Goal: Understand process/instructions: Learn how to perform a task or action

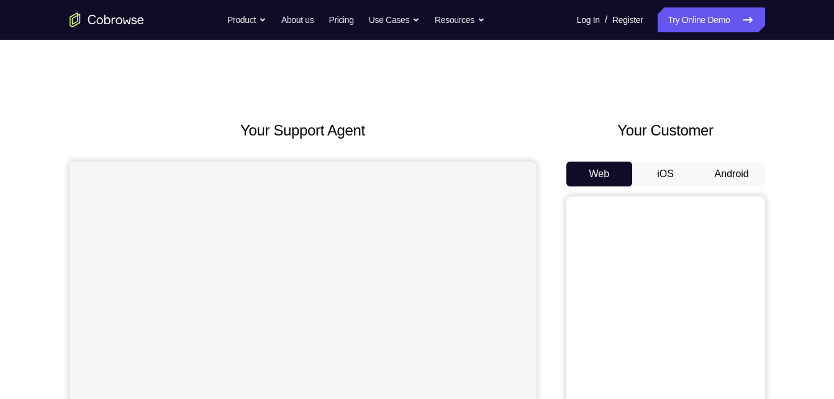
click at [716, 173] on button "Android" at bounding box center [732, 173] width 66 height 25
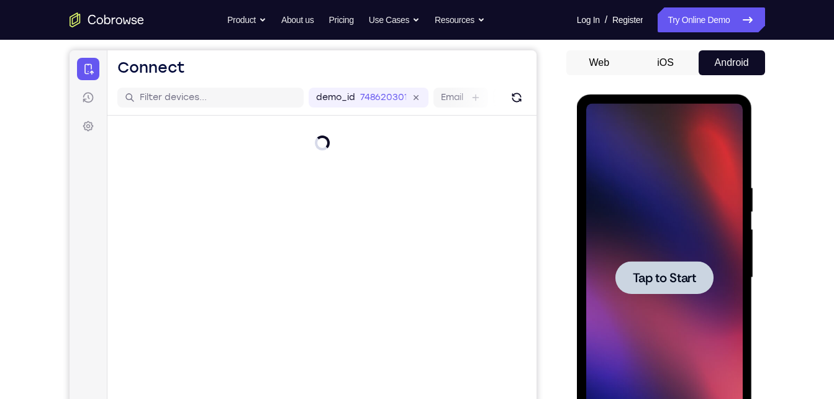
click at [674, 286] on div at bounding box center [664, 277] width 98 height 33
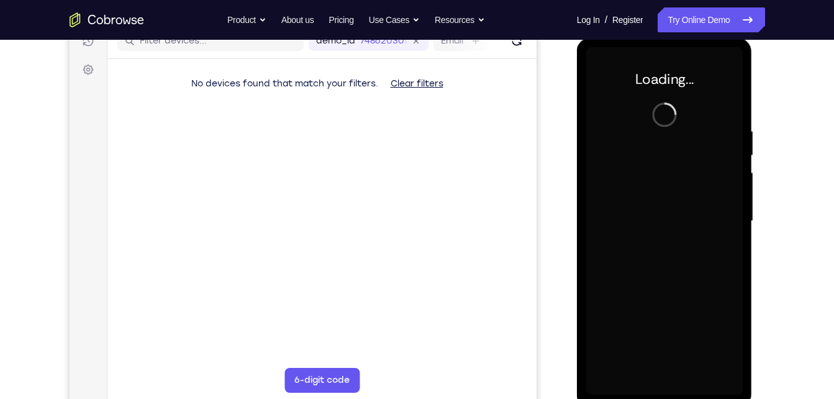
scroll to position [168, 0]
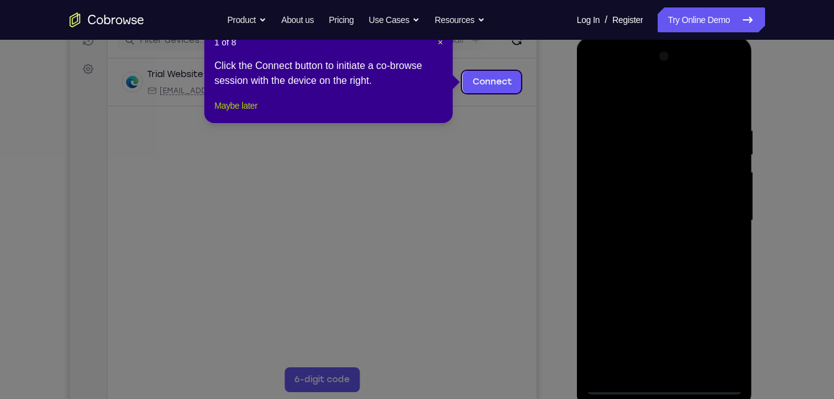
drag, startPoint x: 243, startPoint y: 111, endPoint x: 241, endPoint y: 120, distance: 9.0
click at [241, 120] on div "1 of 8 × Click the Connect button to initiate a co-browse session with the devi…" at bounding box center [328, 74] width 248 height 97
click at [241, 113] on button "Maybe later" at bounding box center [235, 105] width 43 height 15
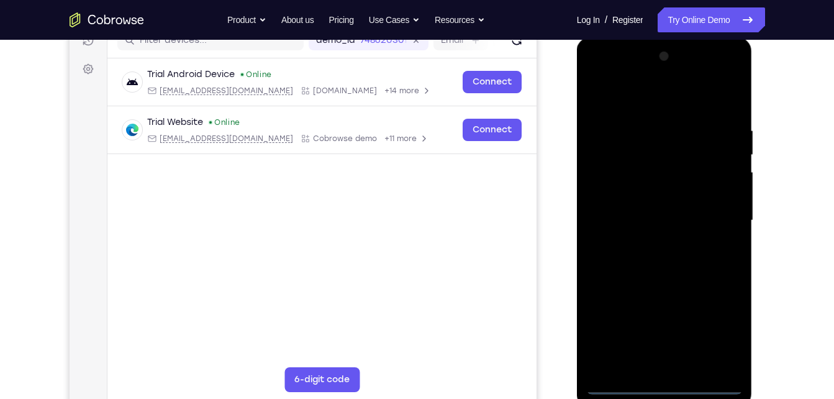
click at [666, 382] on div at bounding box center [664, 221] width 156 height 348
click at [717, 324] on div at bounding box center [664, 221] width 156 height 348
click at [607, 77] on div at bounding box center [664, 221] width 156 height 348
click at [715, 214] on div at bounding box center [664, 221] width 156 height 348
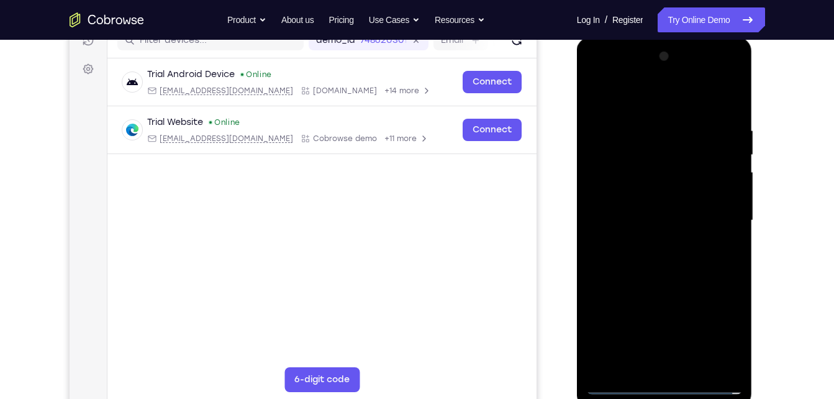
click at [656, 325] on div at bounding box center [664, 221] width 156 height 348
click at [648, 328] on div at bounding box center [664, 221] width 156 height 348
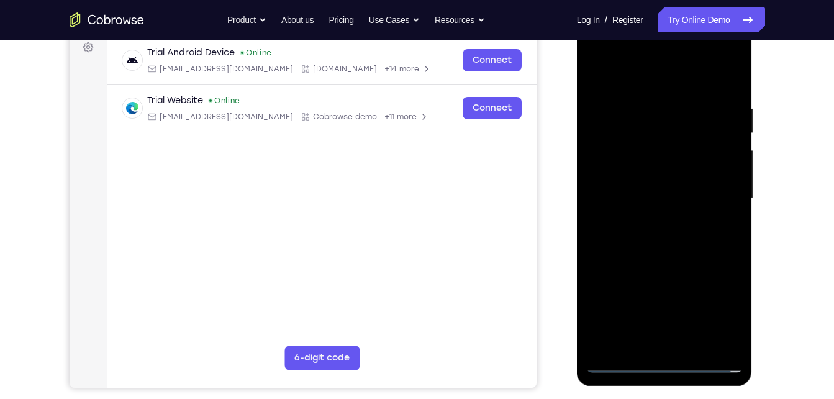
scroll to position [192, 0]
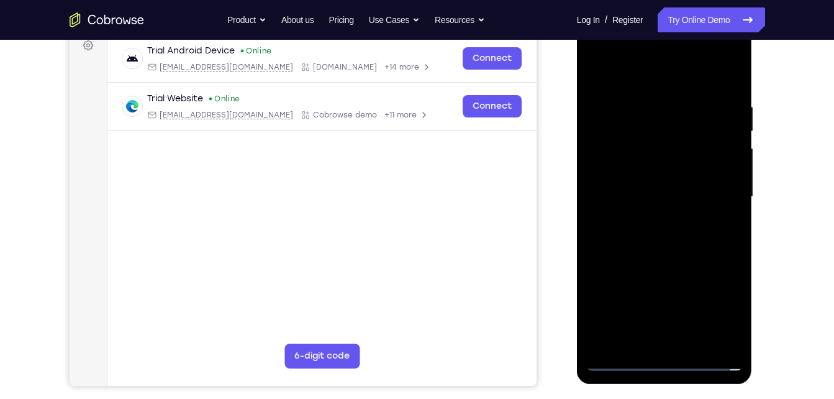
click at [653, 216] on div at bounding box center [664, 197] width 156 height 348
click at [648, 181] on div at bounding box center [664, 197] width 156 height 348
click at [709, 143] on div at bounding box center [664, 197] width 156 height 348
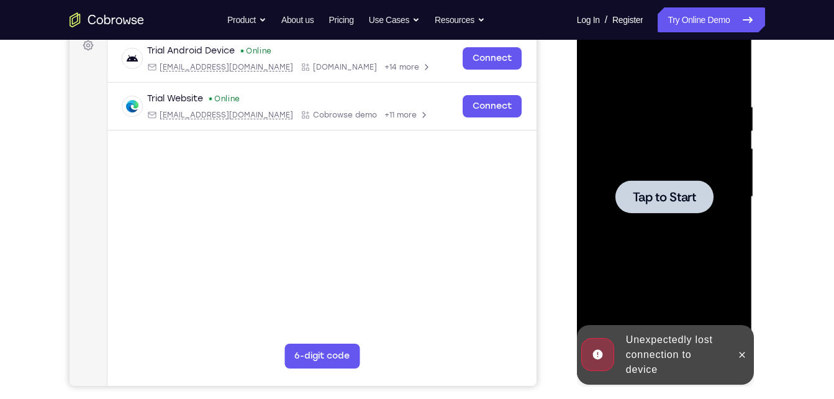
click at [706, 147] on div at bounding box center [664, 197] width 156 height 348
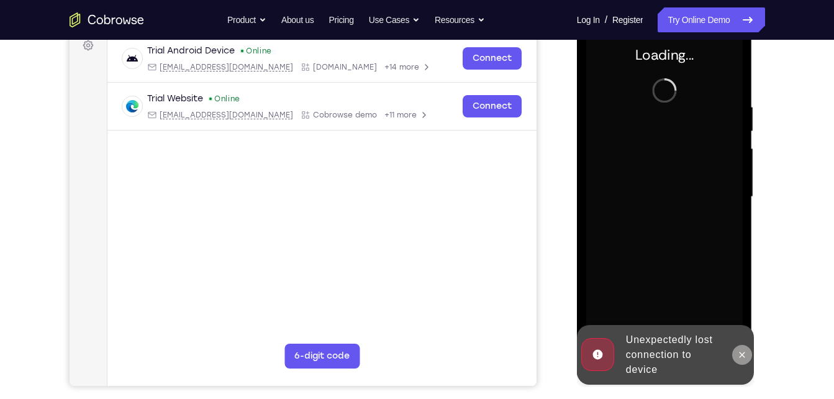
click at [739, 356] on icon at bounding box center [742, 355] width 10 height 10
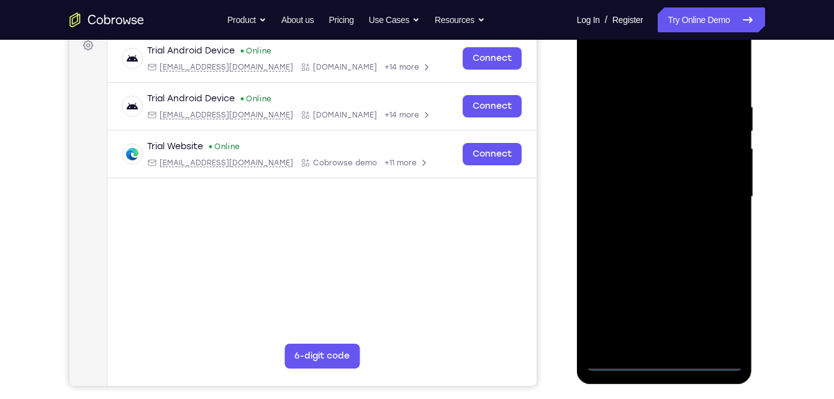
click at [661, 358] on div at bounding box center [664, 197] width 156 height 348
click at [713, 317] on div at bounding box center [664, 197] width 156 height 348
click at [596, 48] on div at bounding box center [664, 197] width 156 height 348
click at [713, 202] on div at bounding box center [664, 197] width 156 height 348
click at [653, 215] on div at bounding box center [664, 197] width 156 height 348
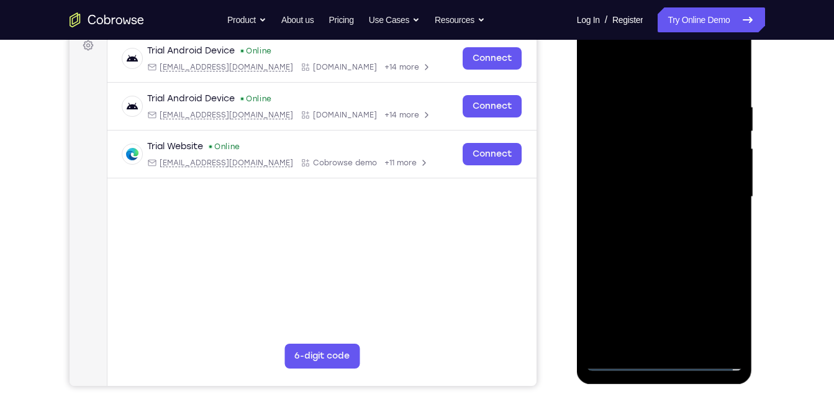
click at [664, 176] on div at bounding box center [664, 197] width 156 height 348
click at [669, 194] on div at bounding box center [664, 197] width 156 height 348
click at [605, 260] on div at bounding box center [664, 197] width 156 height 348
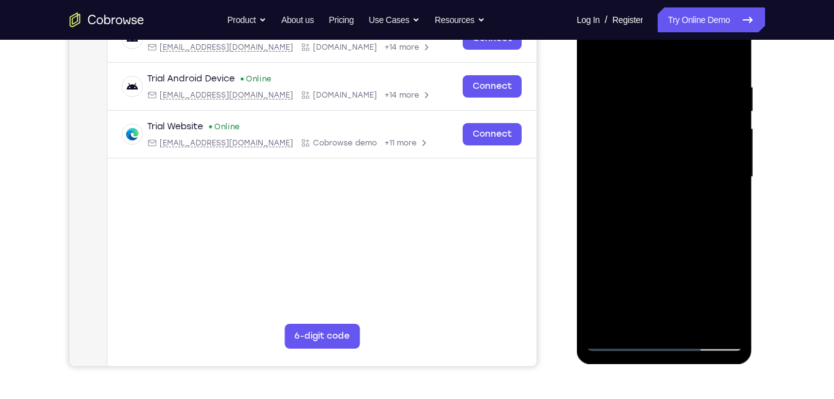
scroll to position [212, 0]
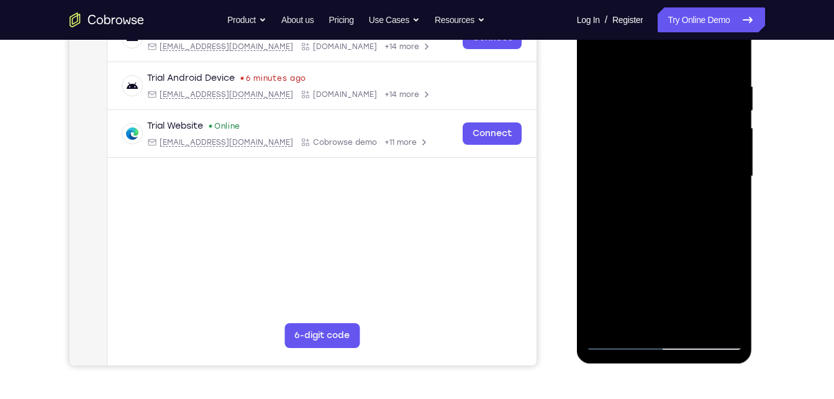
click at [659, 105] on div at bounding box center [664, 176] width 156 height 348
click at [597, 53] on div at bounding box center [664, 176] width 156 height 348
click at [606, 198] on div at bounding box center [664, 176] width 156 height 348
click at [629, 167] on div at bounding box center [664, 176] width 156 height 348
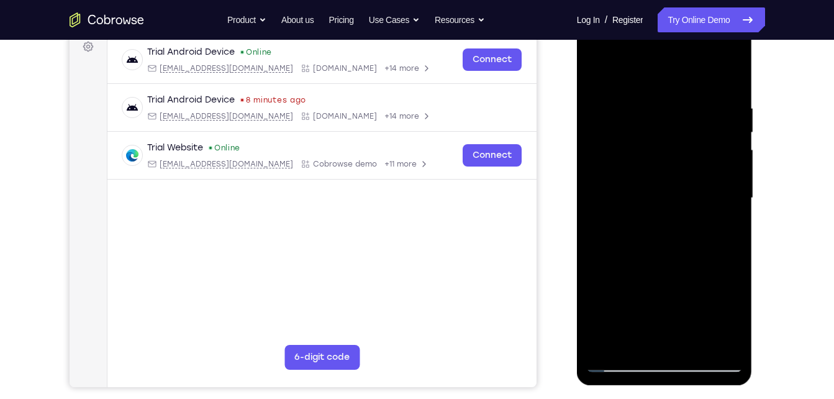
scroll to position [189, 0]
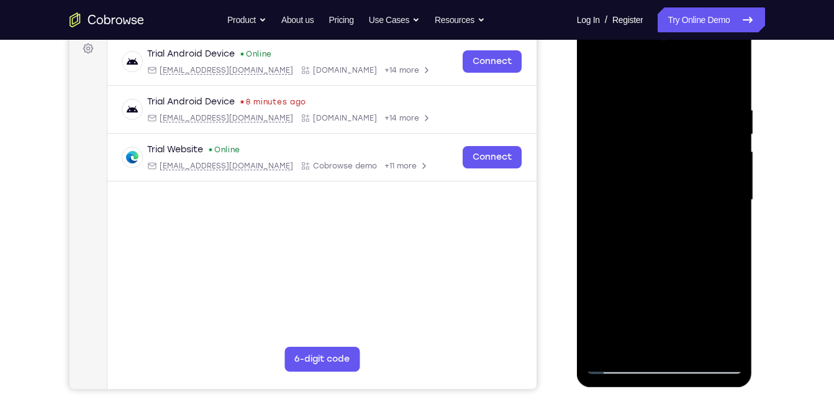
click at [594, 72] on div at bounding box center [664, 200] width 156 height 348
click at [655, 186] on div at bounding box center [664, 200] width 156 height 348
click at [635, 181] on div at bounding box center [664, 200] width 156 height 348
click at [629, 181] on div at bounding box center [664, 200] width 156 height 348
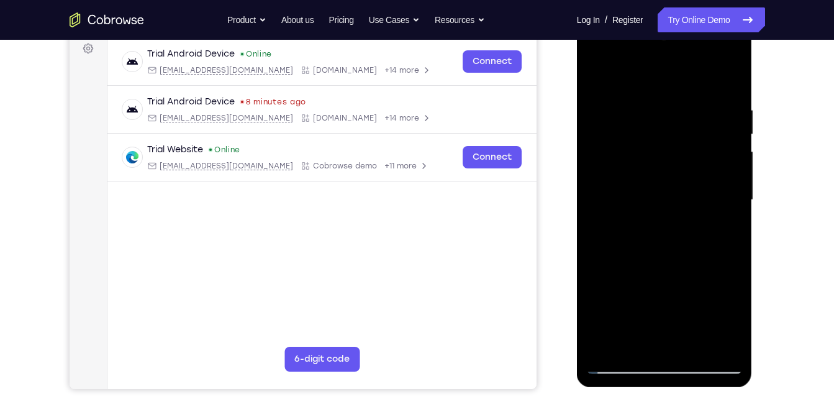
click at [634, 137] on div at bounding box center [664, 200] width 156 height 348
click at [638, 174] on div at bounding box center [664, 200] width 156 height 348
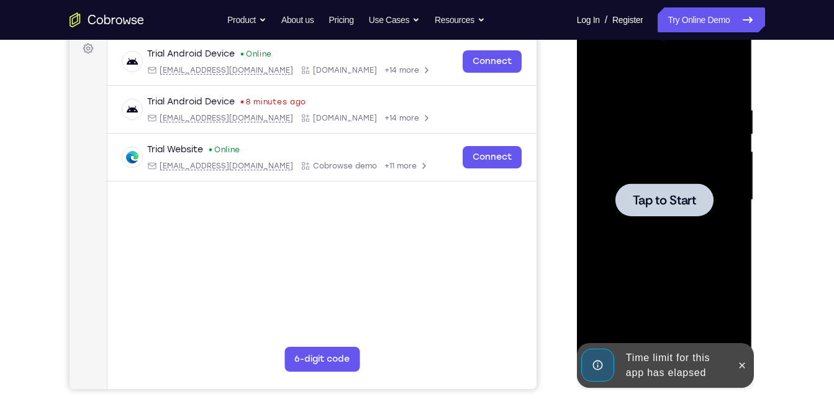
click at [618, 196] on div at bounding box center [664, 199] width 98 height 33
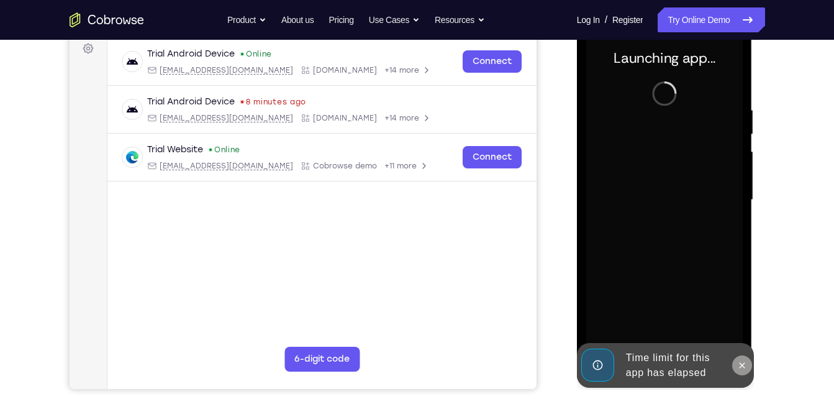
click at [746, 360] on icon at bounding box center [742, 365] width 10 height 10
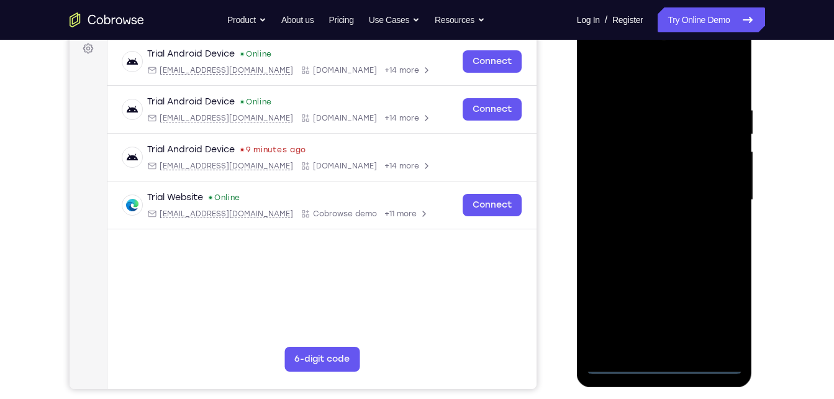
click at [656, 359] on div at bounding box center [664, 200] width 156 height 348
click at [669, 366] on div at bounding box center [664, 200] width 156 height 348
click at [717, 306] on div at bounding box center [664, 200] width 156 height 348
click at [722, 301] on div at bounding box center [664, 200] width 156 height 348
click at [681, 88] on div at bounding box center [664, 200] width 156 height 348
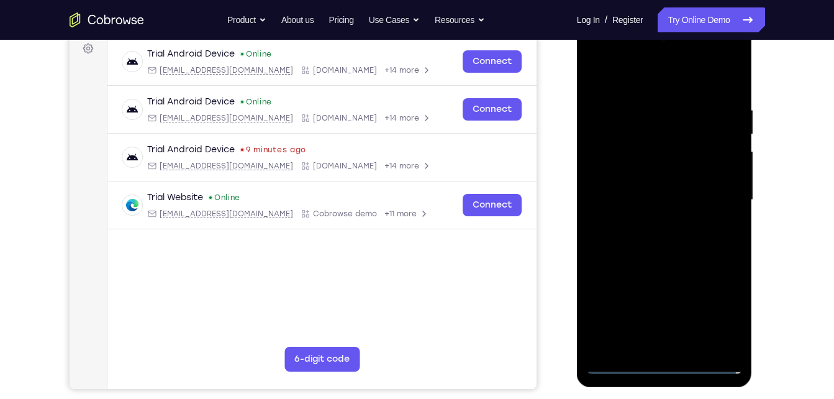
click at [716, 194] on div at bounding box center [664, 200] width 156 height 348
drag, startPoint x: 650, startPoint y: 223, endPoint x: 816, endPoint y: 41, distance: 246.6
click at [650, 223] on div at bounding box center [664, 200] width 156 height 348
click at [645, 169] on div at bounding box center [664, 200] width 156 height 348
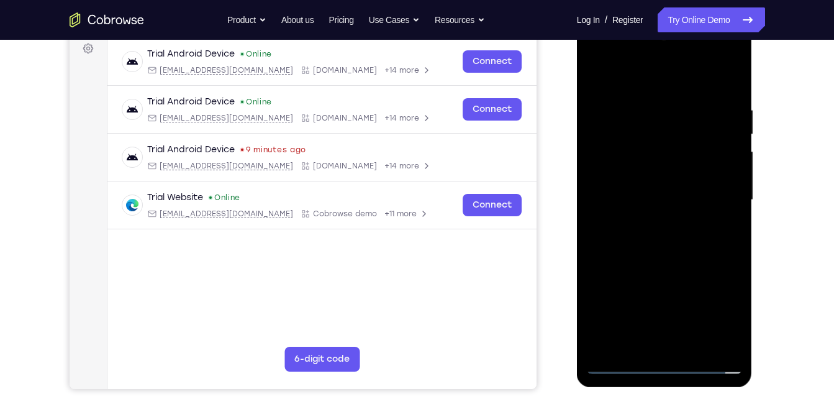
click at [632, 192] on div at bounding box center [664, 200] width 156 height 348
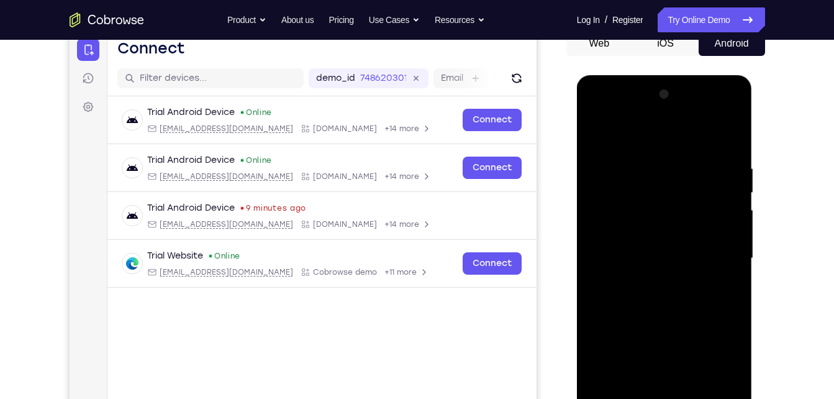
scroll to position [130, 0]
click at [661, 227] on div at bounding box center [664, 259] width 156 height 348
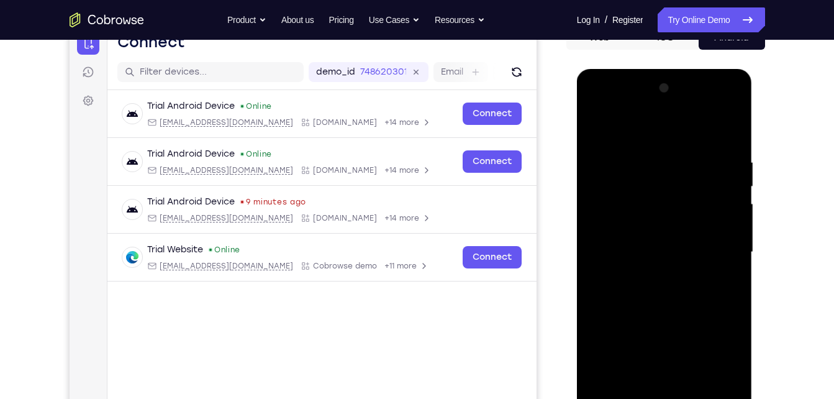
click at [650, 170] on div at bounding box center [664, 252] width 156 height 348
click at [729, 129] on div at bounding box center [664, 252] width 156 height 348
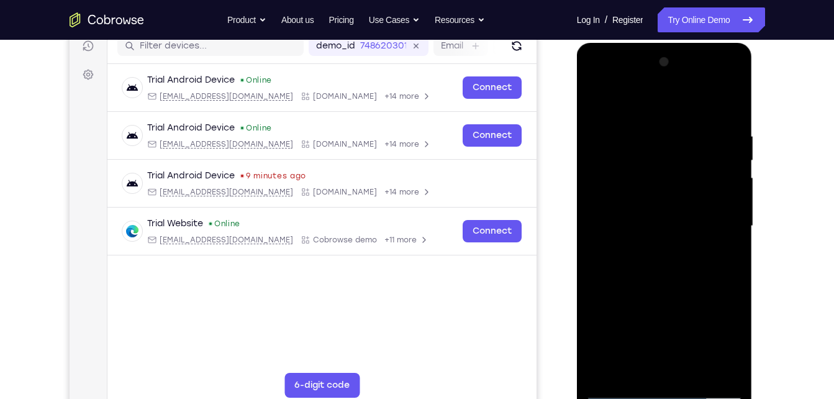
scroll to position [163, 0]
click at [695, 370] on div at bounding box center [664, 226] width 156 height 348
click at [679, 294] on div at bounding box center [664, 226] width 156 height 348
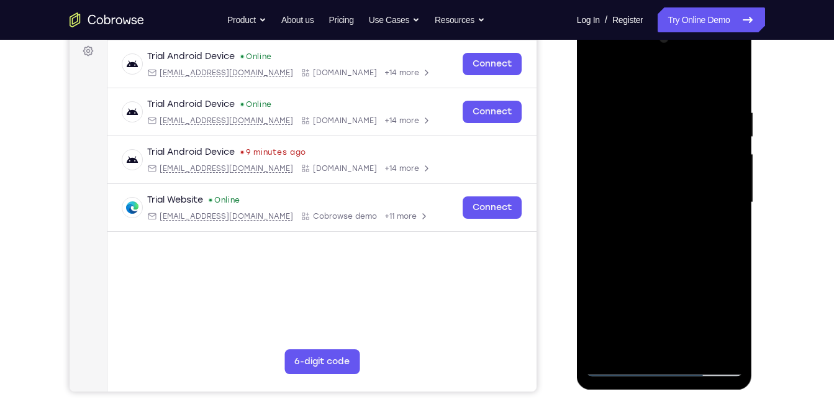
scroll to position [168, 0]
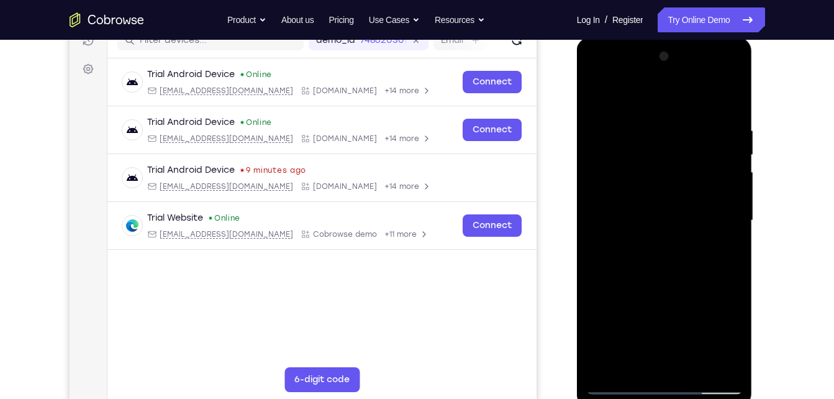
click at [636, 220] on div at bounding box center [664, 221] width 156 height 348
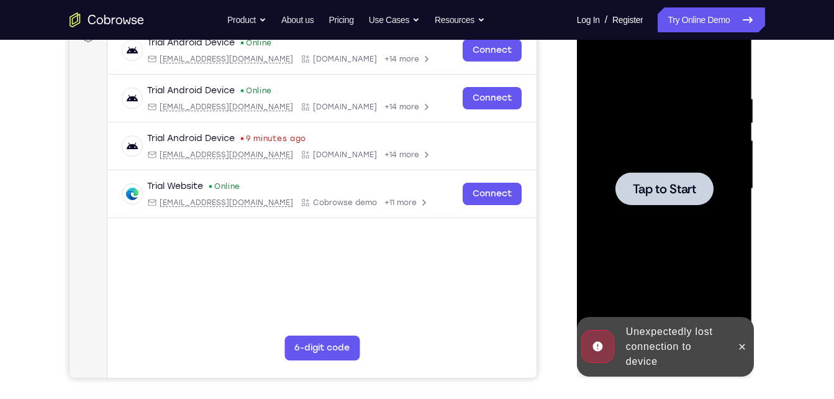
scroll to position [198, 0]
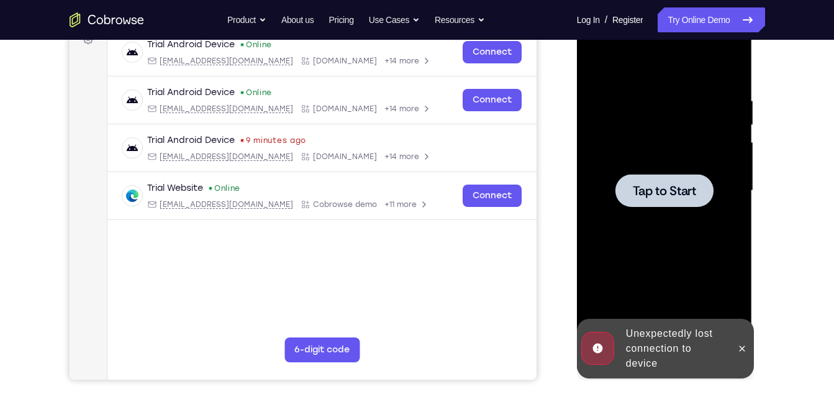
click at [669, 203] on div at bounding box center [664, 190] width 98 height 33
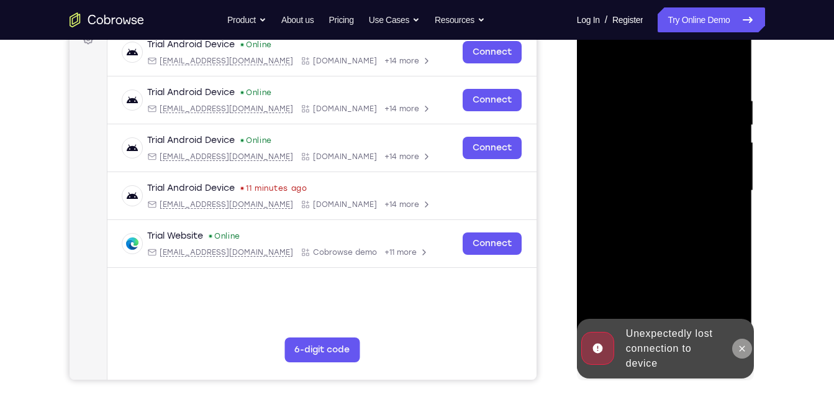
click at [737, 348] on icon at bounding box center [742, 348] width 10 height 10
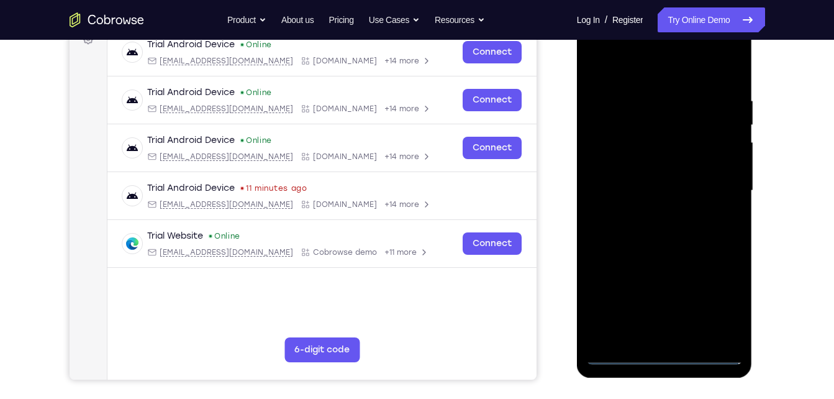
click at [655, 348] on div at bounding box center [664, 191] width 156 height 348
click at [666, 353] on div at bounding box center [664, 191] width 156 height 348
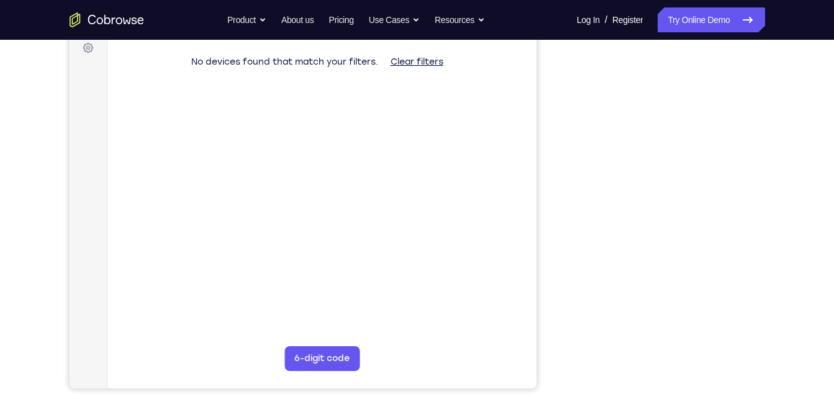
scroll to position [191, 0]
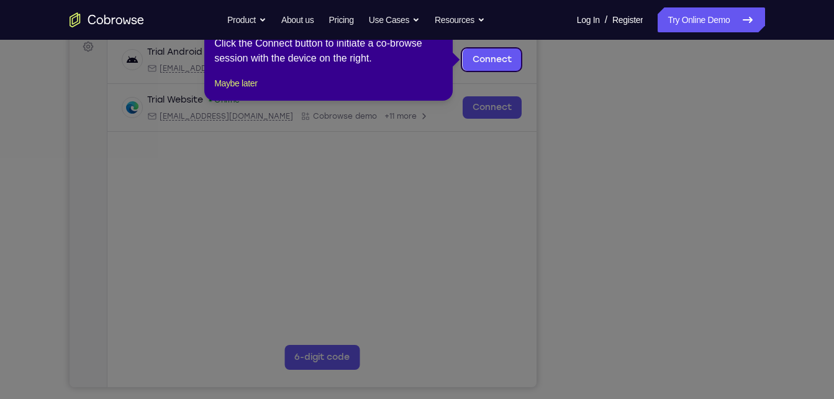
click at [664, 362] on icon at bounding box center [421, 199] width 843 height 399
click at [656, 358] on icon at bounding box center [421, 199] width 843 height 399
click at [249, 91] on button "Maybe later" at bounding box center [235, 83] width 43 height 15
